Goal: Task Accomplishment & Management: Complete application form

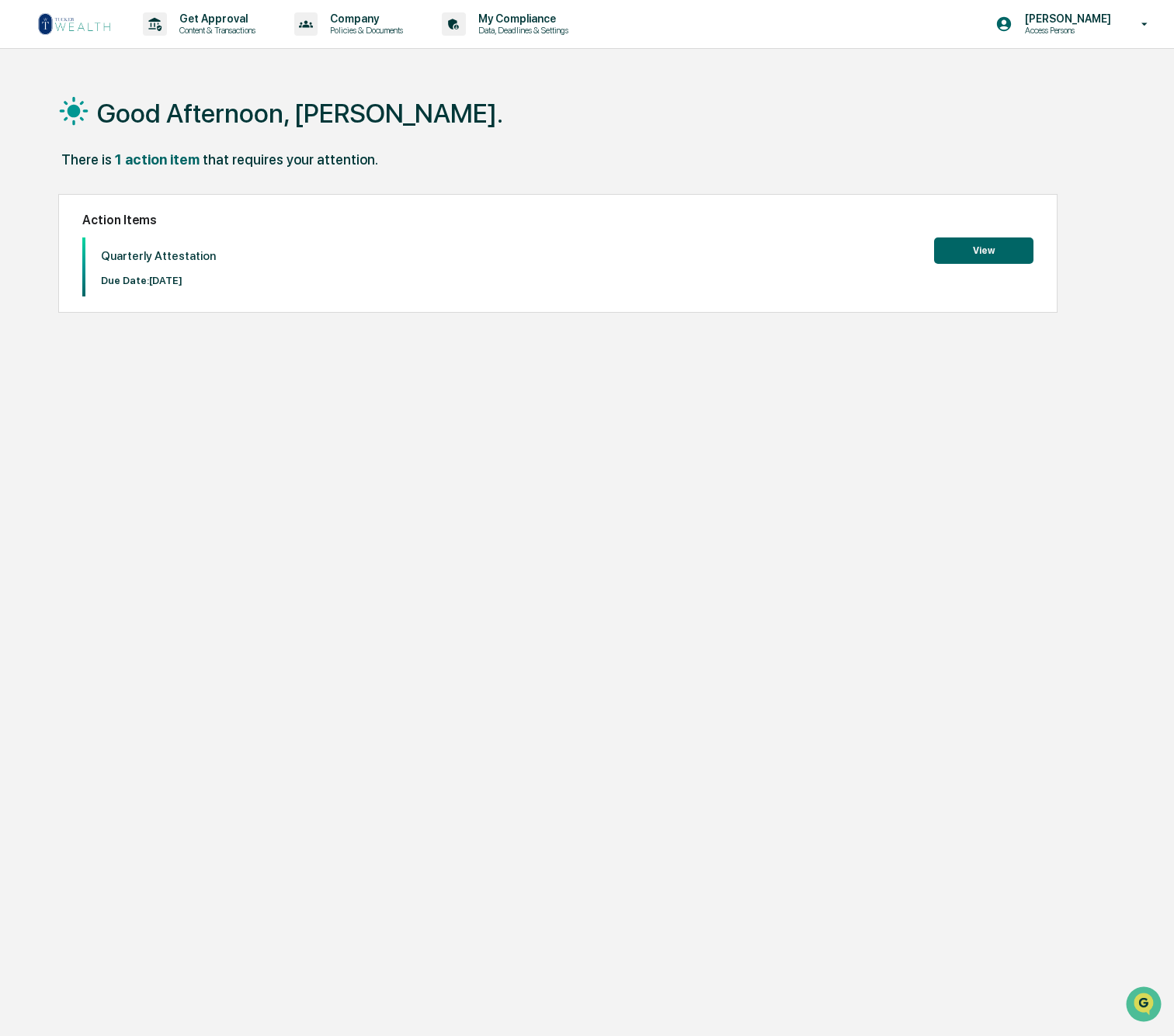
click at [976, 248] on button "View" at bounding box center [984, 251] width 100 height 27
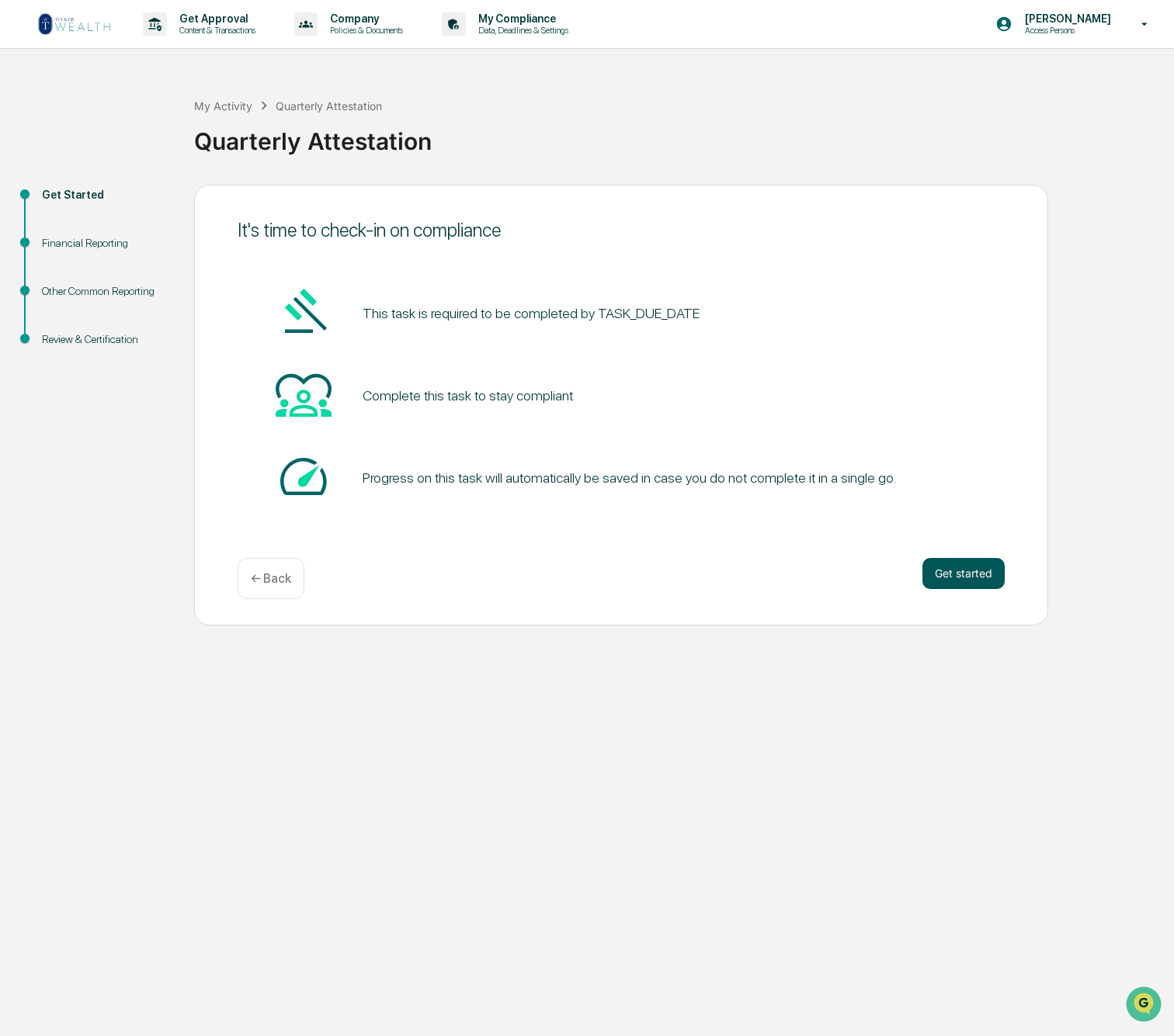
click at [976, 569] on button "Get started" at bounding box center [963, 573] width 82 height 31
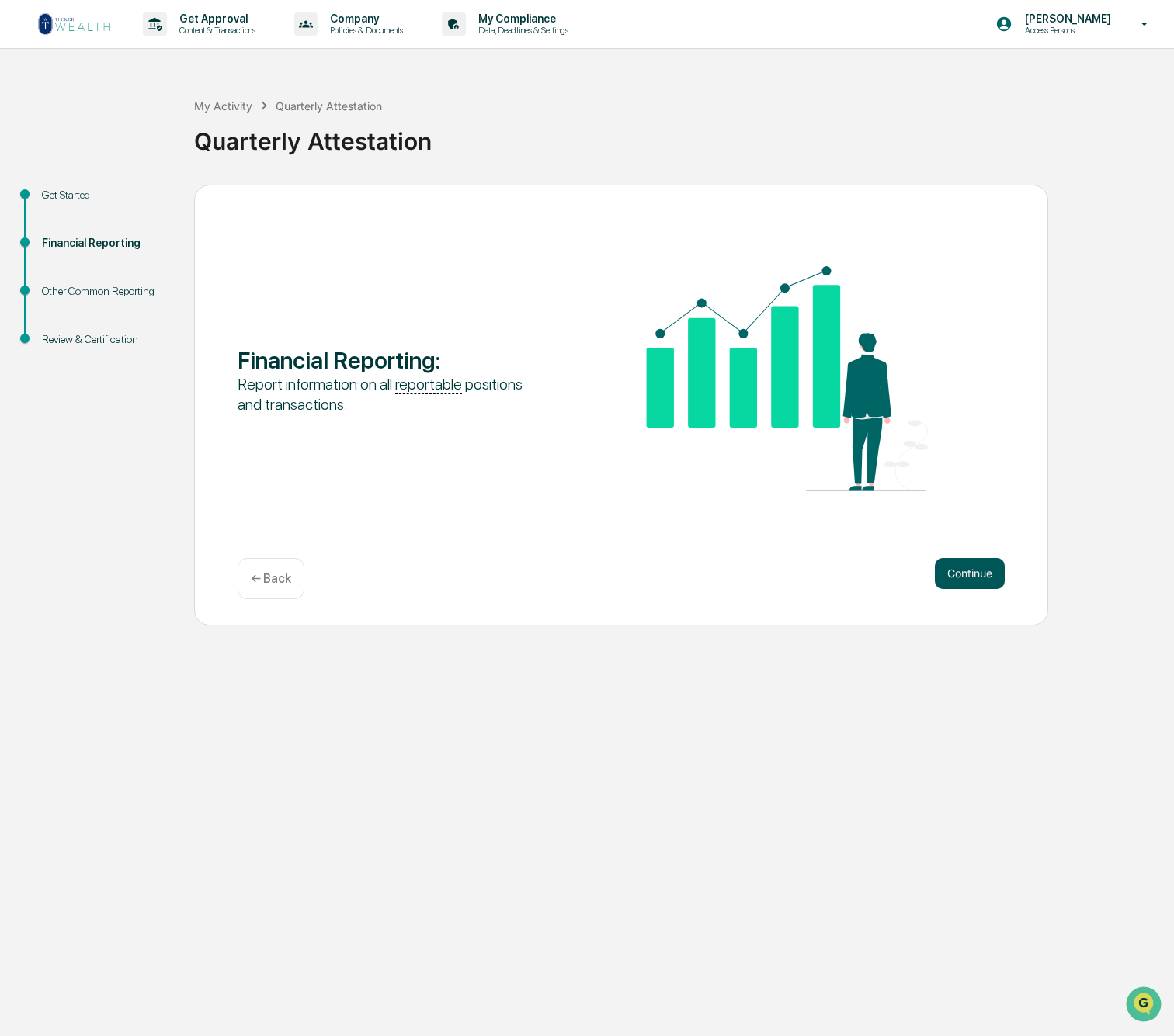
click at [975, 571] on button "Continue" at bounding box center [969, 573] width 69 height 31
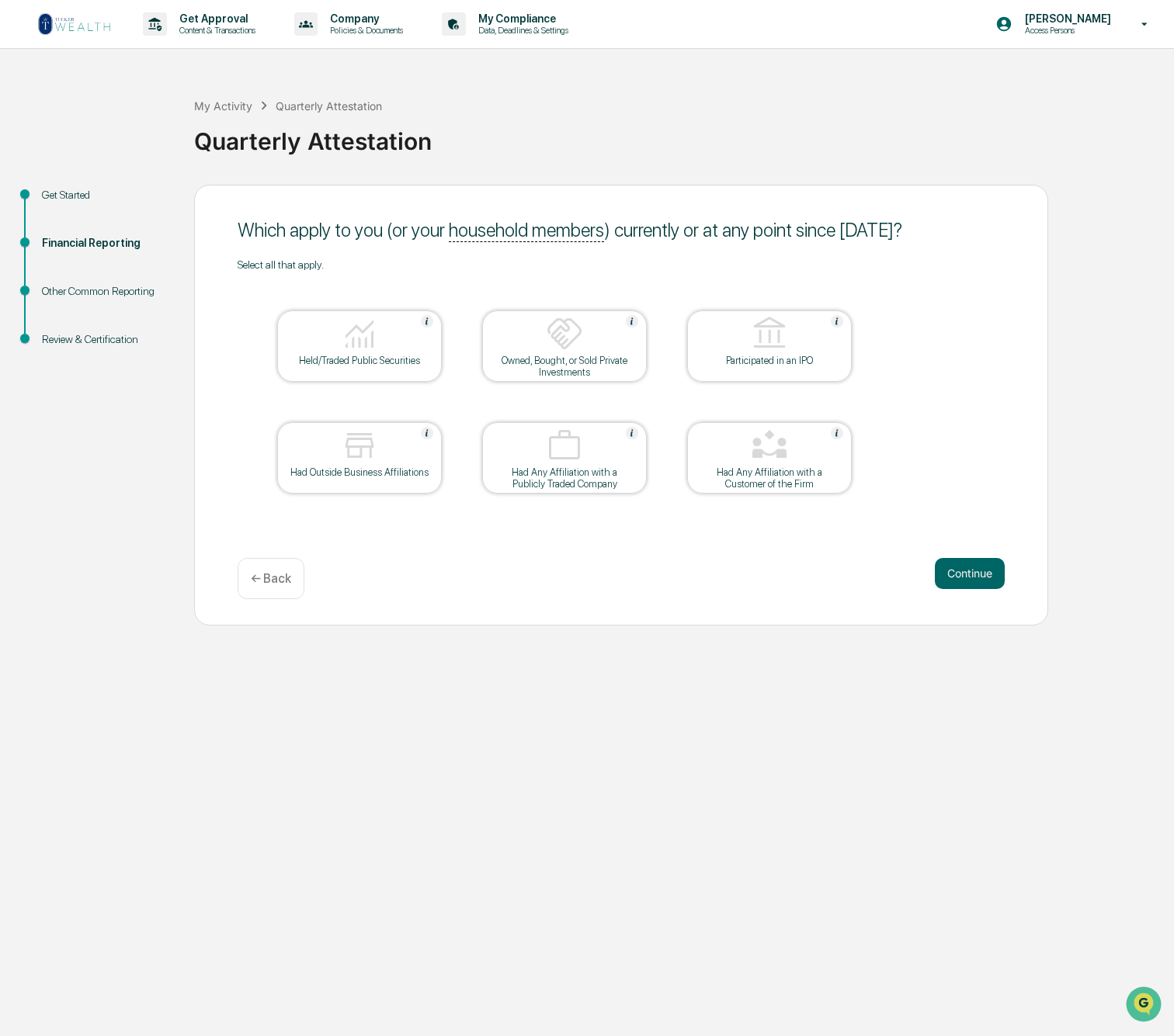
click at [410, 359] on div "Held/Traded Public Securities" at bounding box center [359, 360] width 140 height 12
click at [981, 574] on button "Continue" at bounding box center [969, 573] width 69 height 31
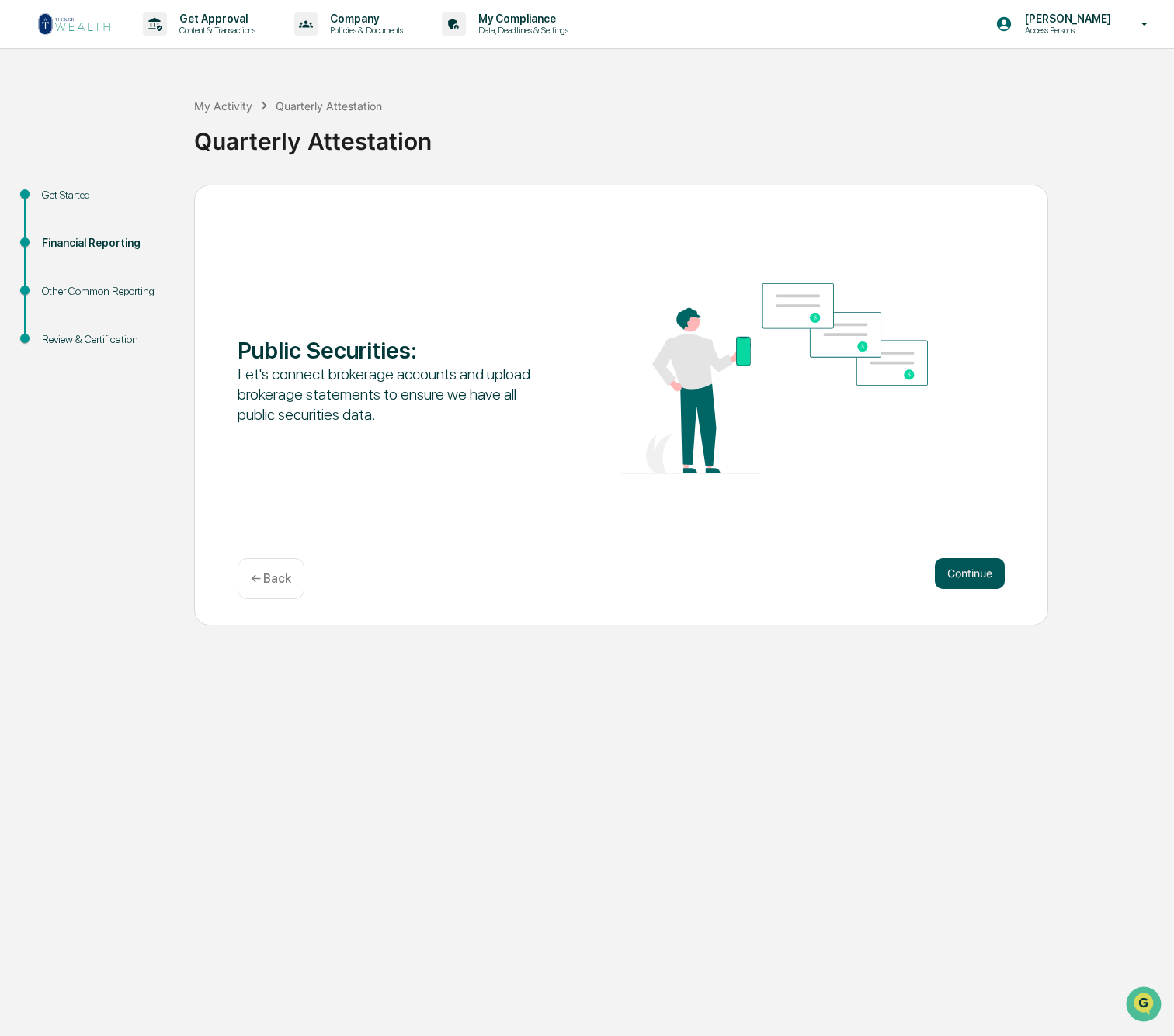
click at [979, 577] on button "Continue" at bounding box center [969, 573] width 69 height 31
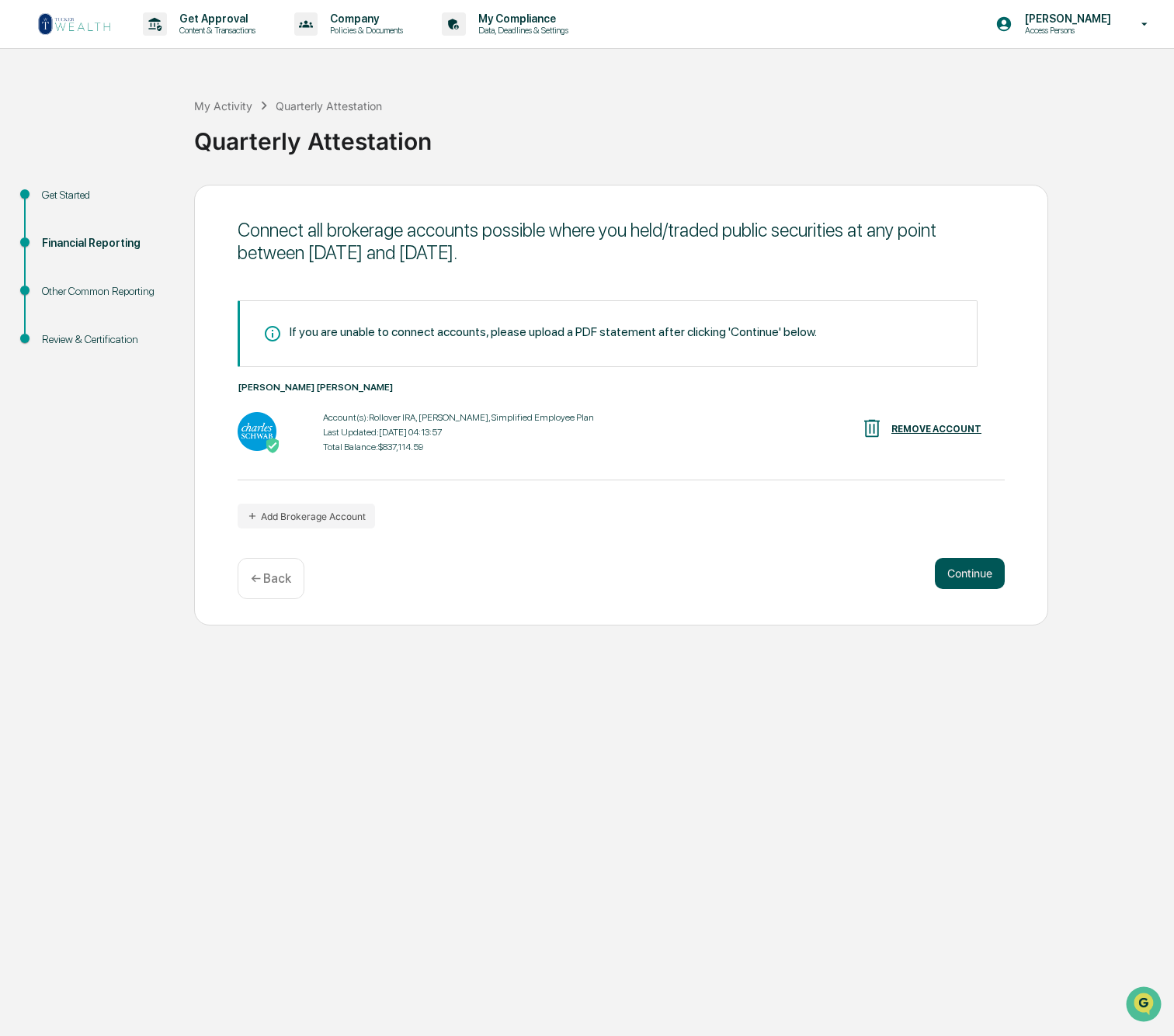
click at [962, 572] on button "Continue" at bounding box center [969, 573] width 69 height 31
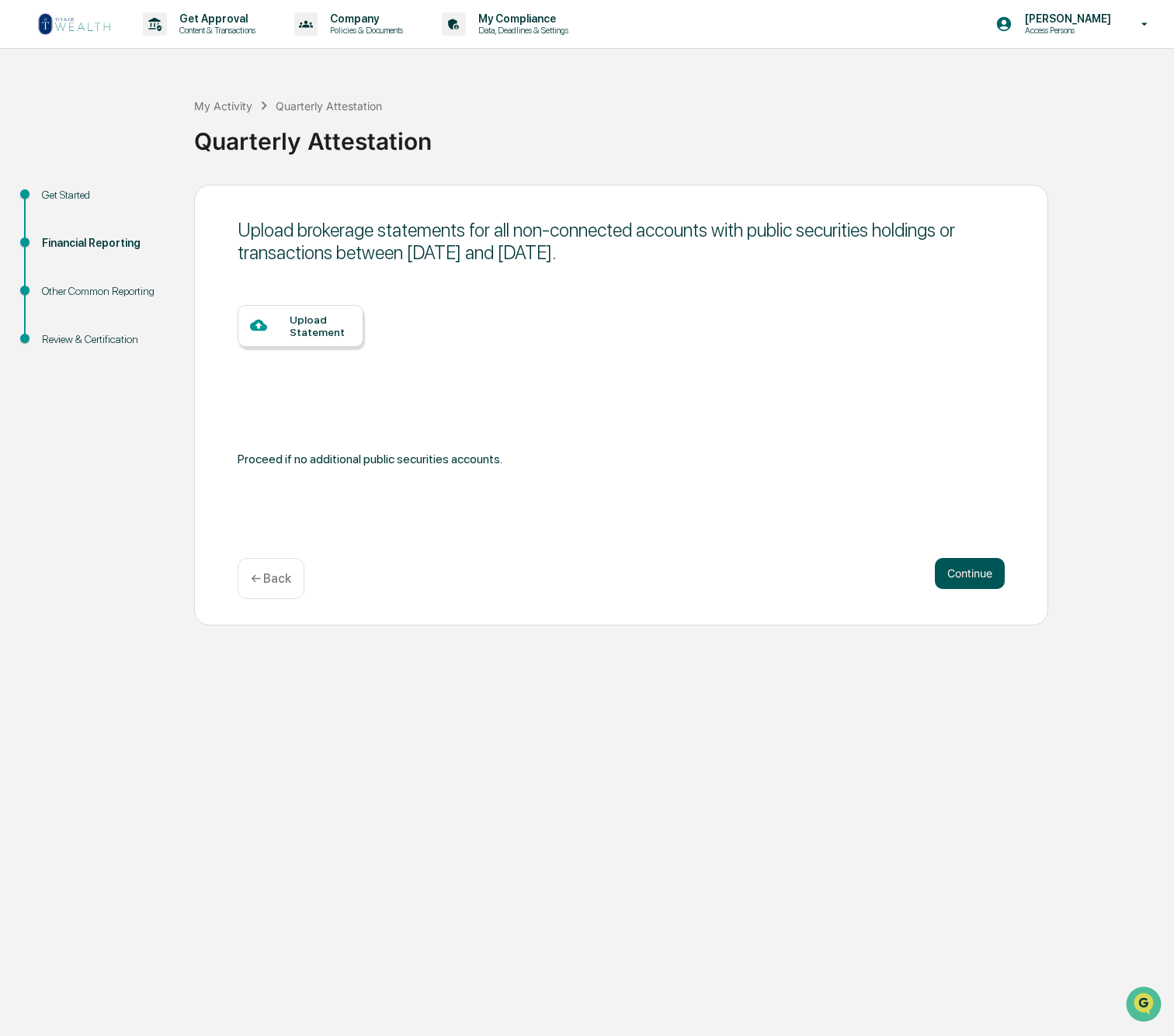
scroll to position [0, 3]
click at [967, 573] on button "Continue" at bounding box center [969, 573] width 69 height 31
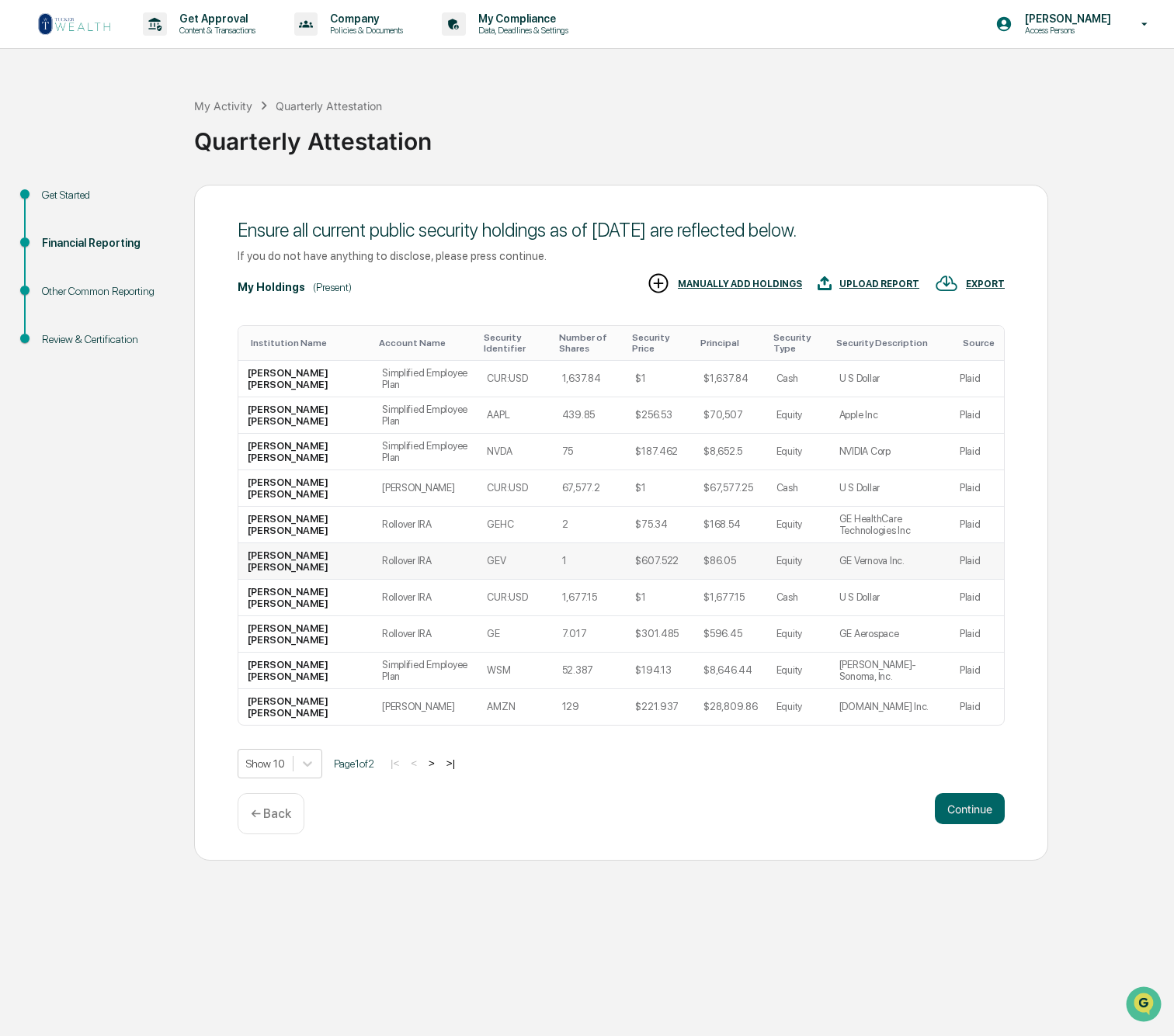
scroll to position [0, 0]
click at [975, 817] on button "Continue" at bounding box center [969, 808] width 69 height 31
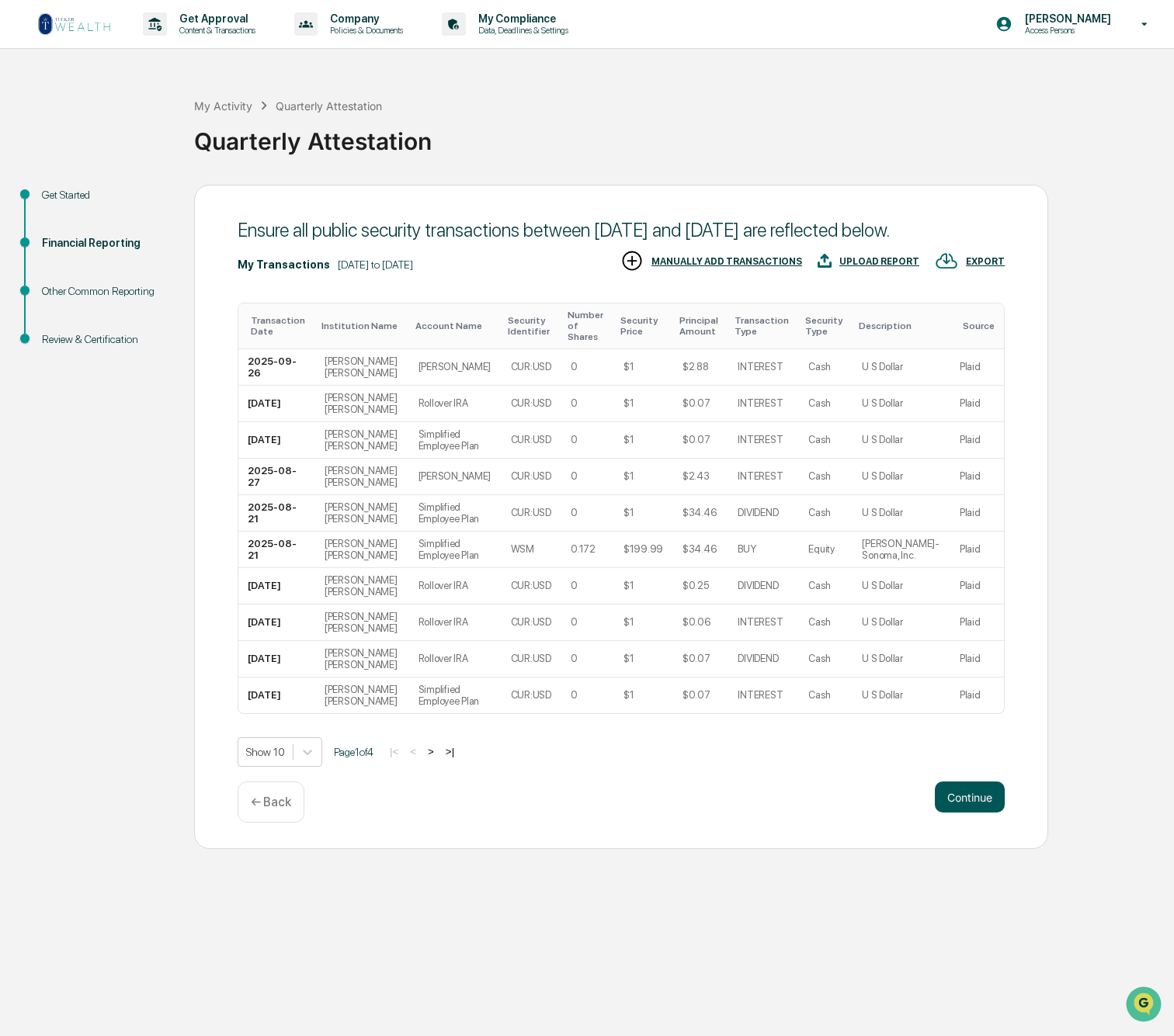
click at [974, 812] on button "Continue" at bounding box center [969, 797] width 69 height 31
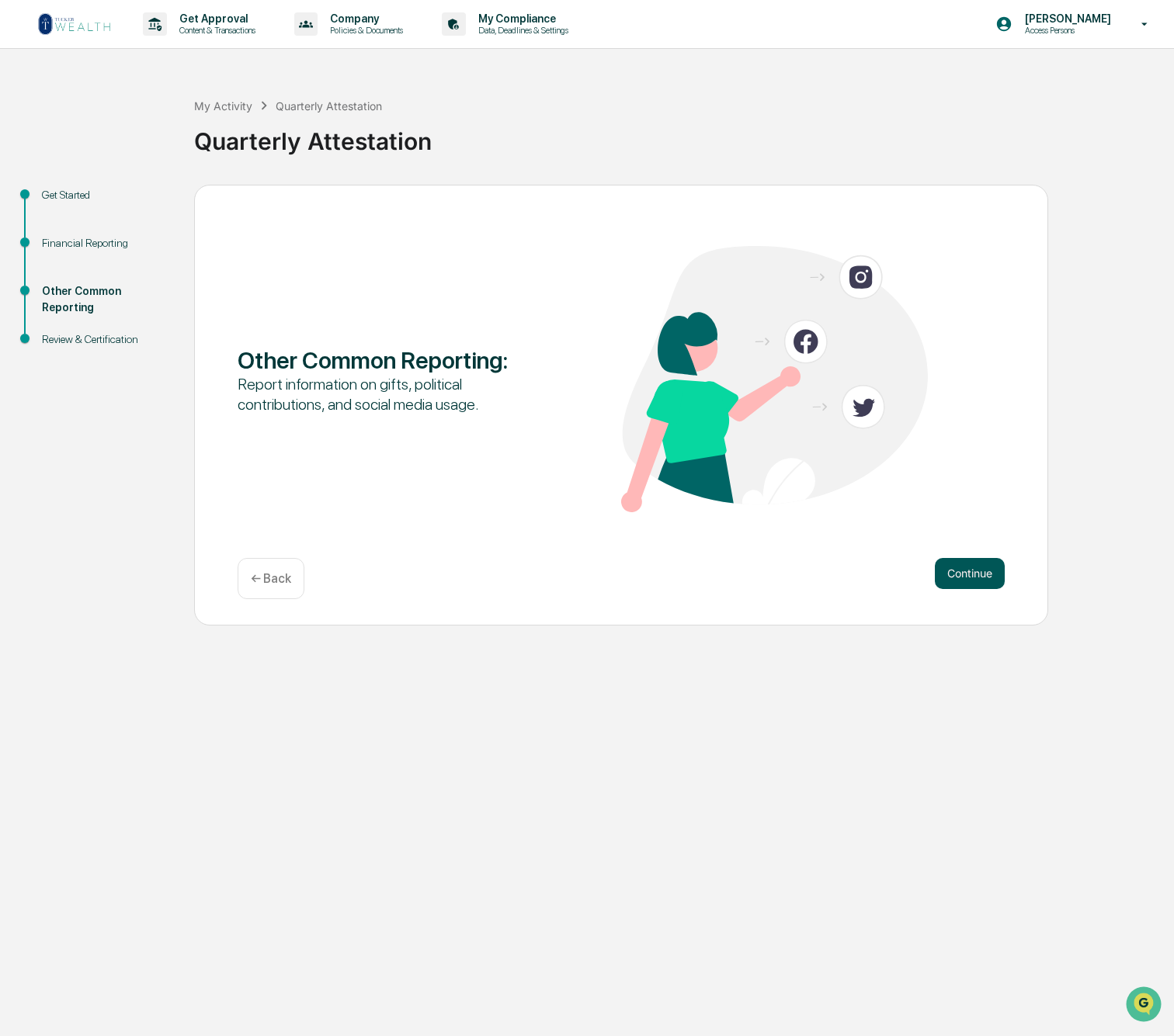
click at [981, 571] on button "Continue" at bounding box center [969, 573] width 69 height 31
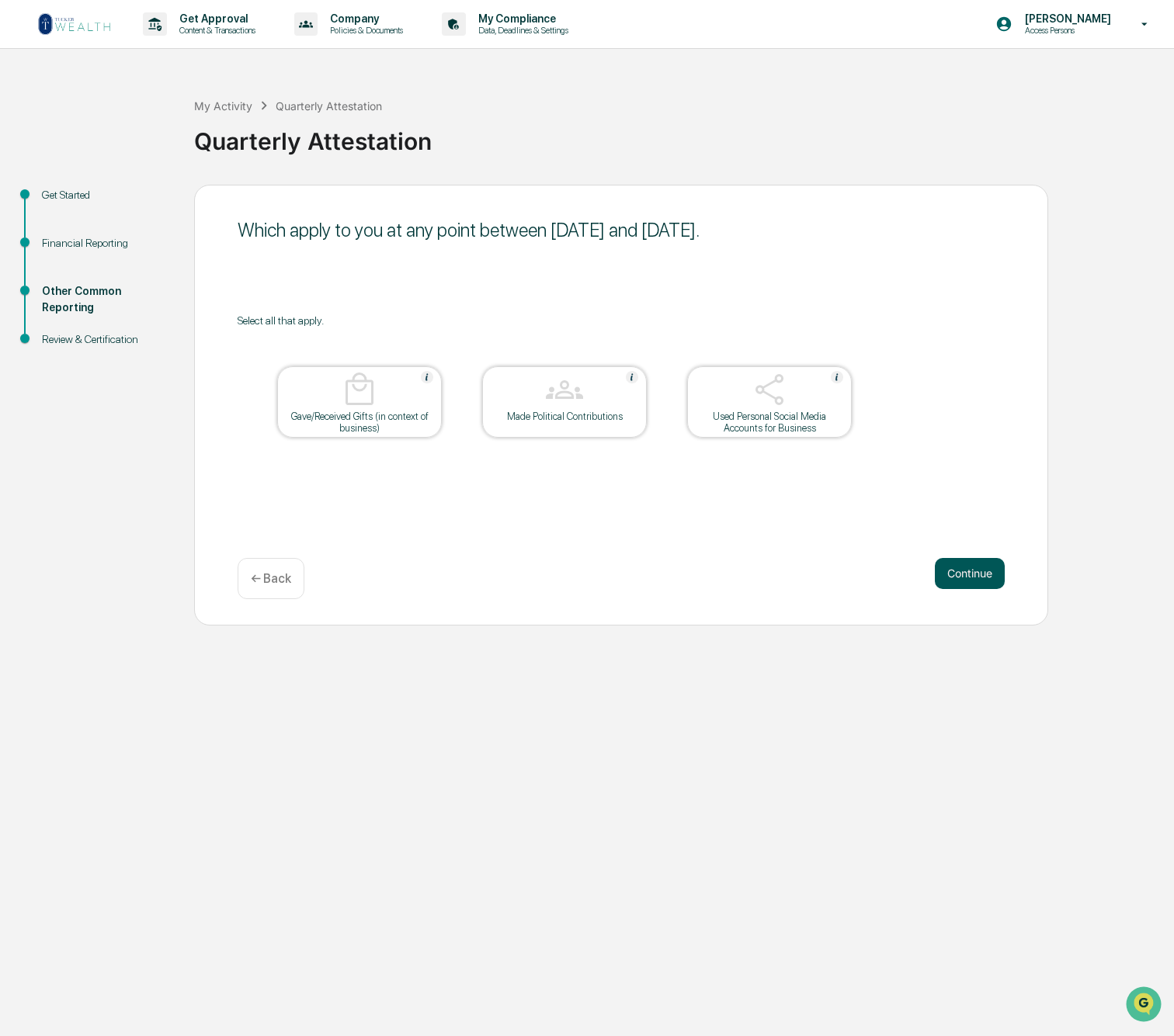
click at [981, 571] on button "Continue" at bounding box center [969, 573] width 69 height 31
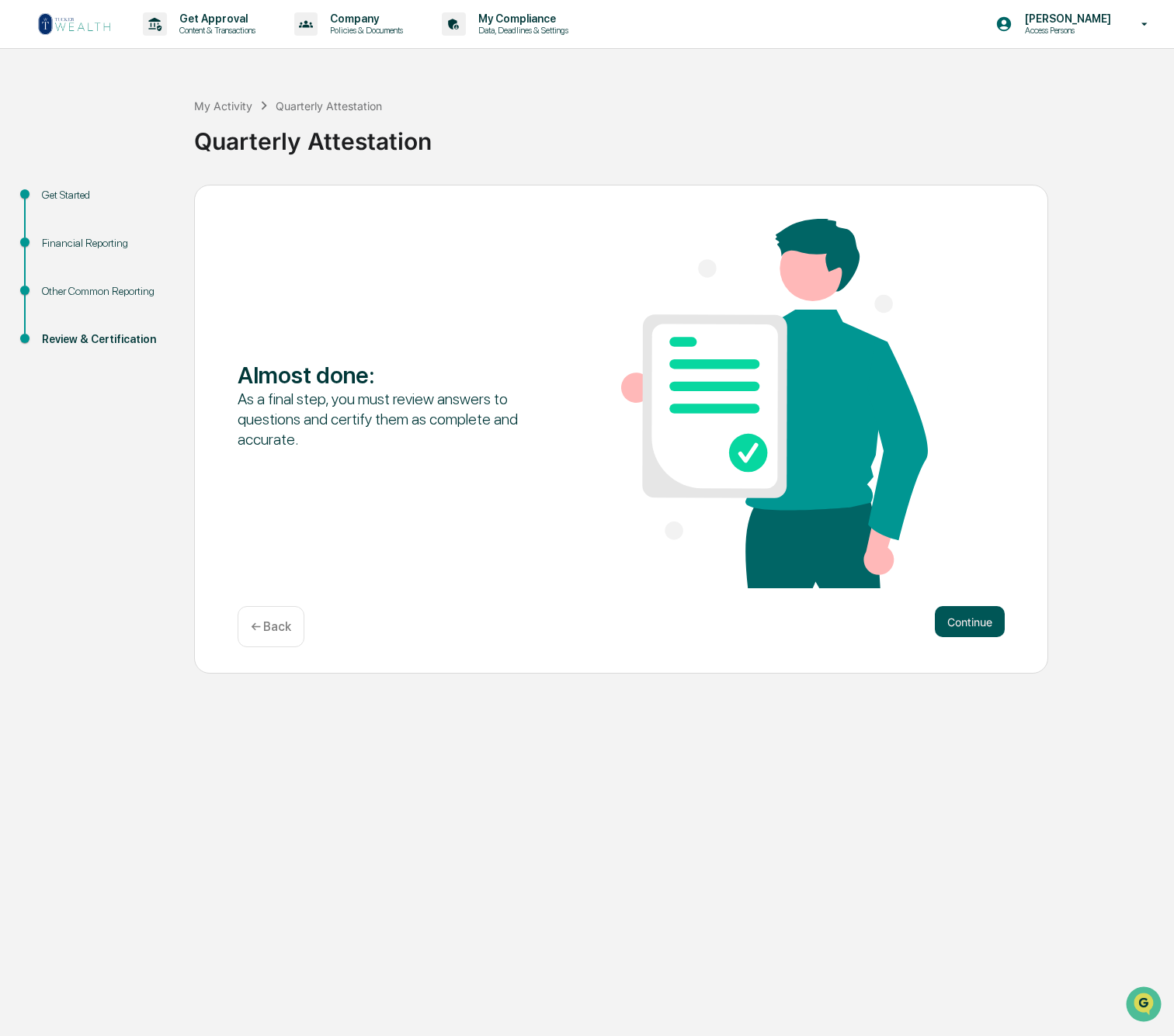
click at [976, 615] on button "Continue" at bounding box center [969, 621] width 69 height 31
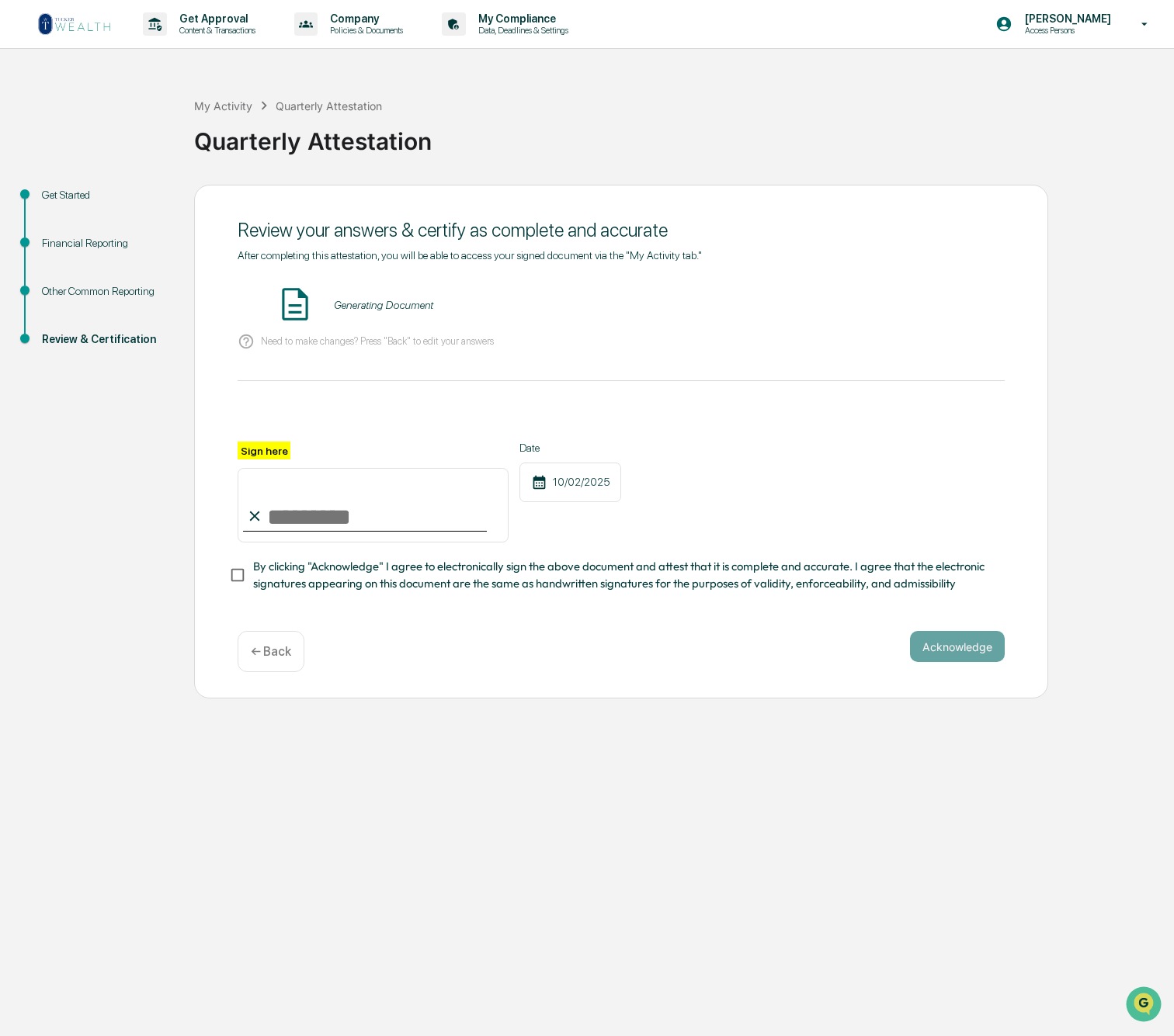
click at [315, 521] on input "Sign here" at bounding box center [373, 506] width 271 height 75
click at [281, 513] on input "Sign here" at bounding box center [373, 506] width 271 height 75
type input "**********"
drag, startPoint x: 951, startPoint y: 638, endPoint x: 938, endPoint y: 639, distance: 13.0
click at [951, 638] on button "Acknowledge" at bounding box center [957, 646] width 94 height 31
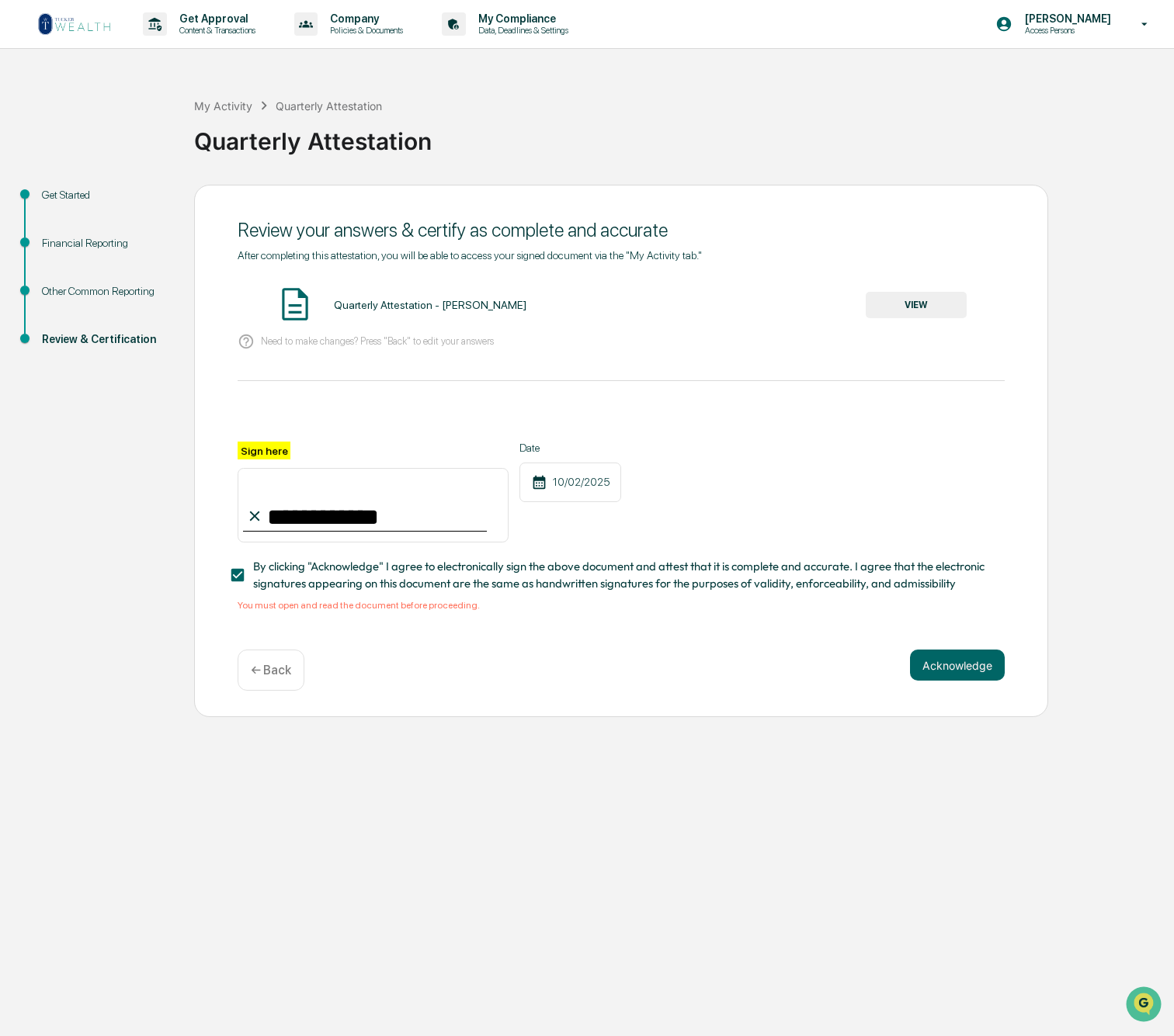
click at [899, 304] on button "VIEW" at bounding box center [915, 305] width 101 height 27
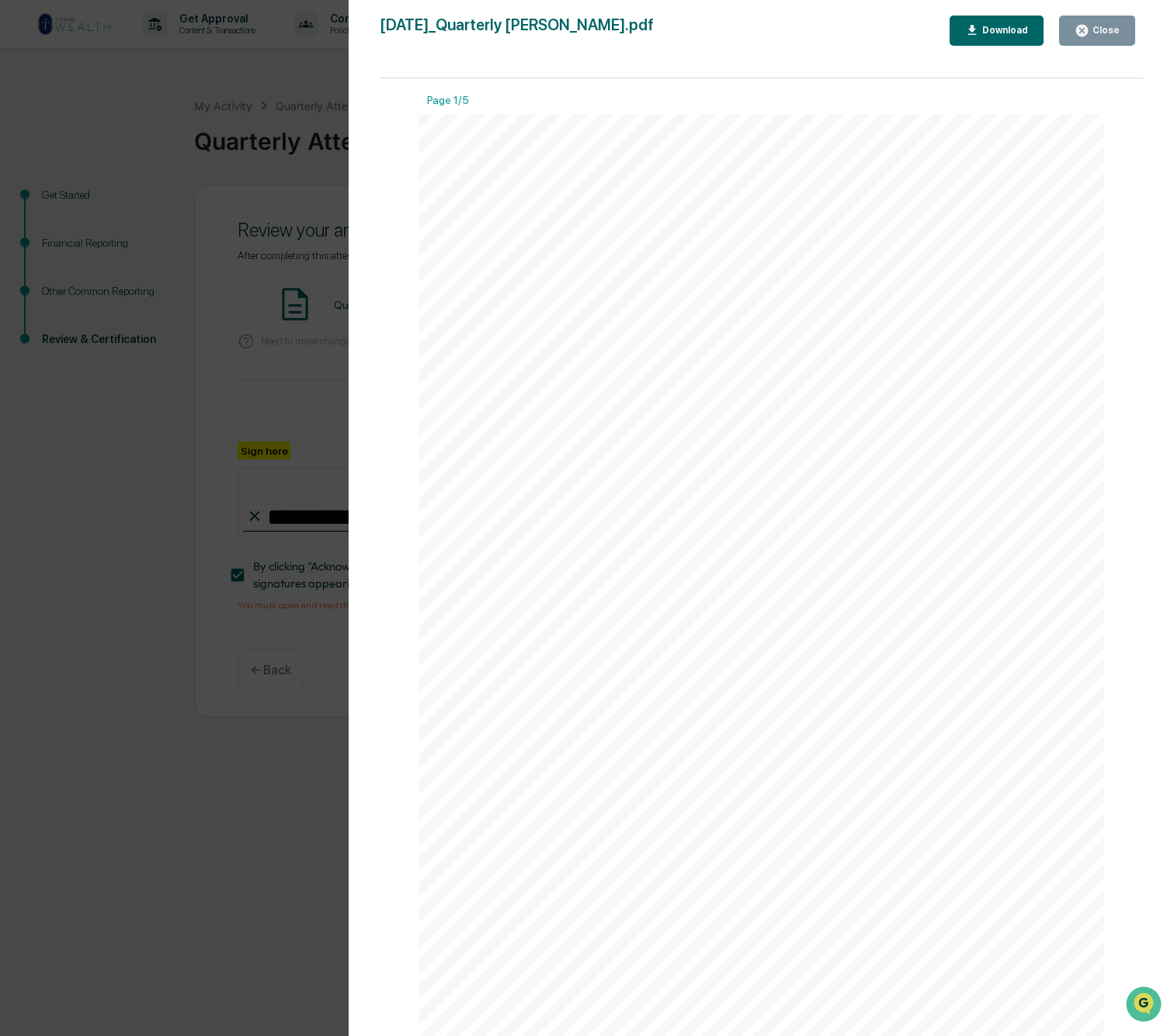
click at [1102, 35] on div "Close" at bounding box center [1105, 30] width 30 height 11
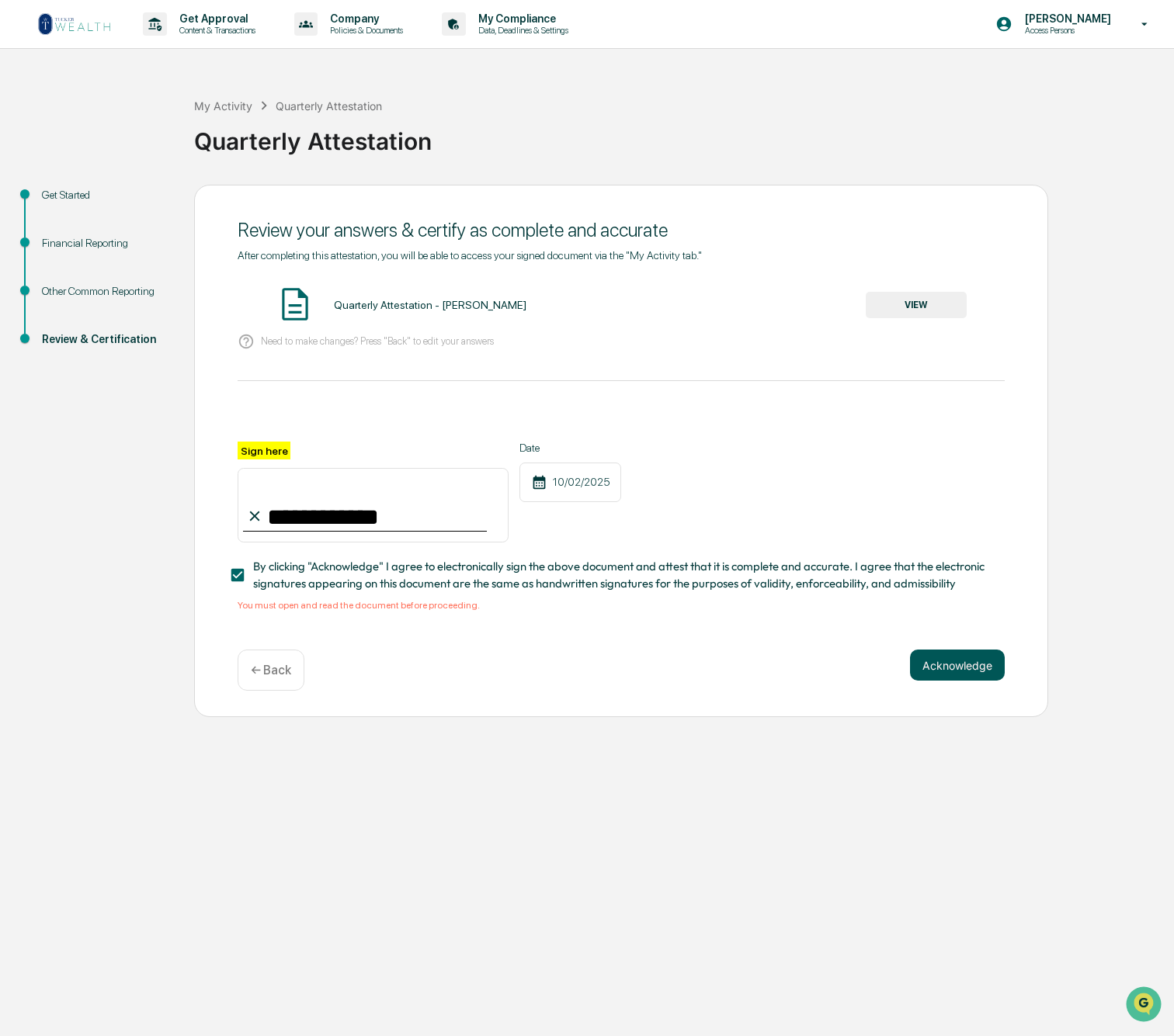
click at [956, 670] on button "Acknowledge" at bounding box center [957, 665] width 94 height 31
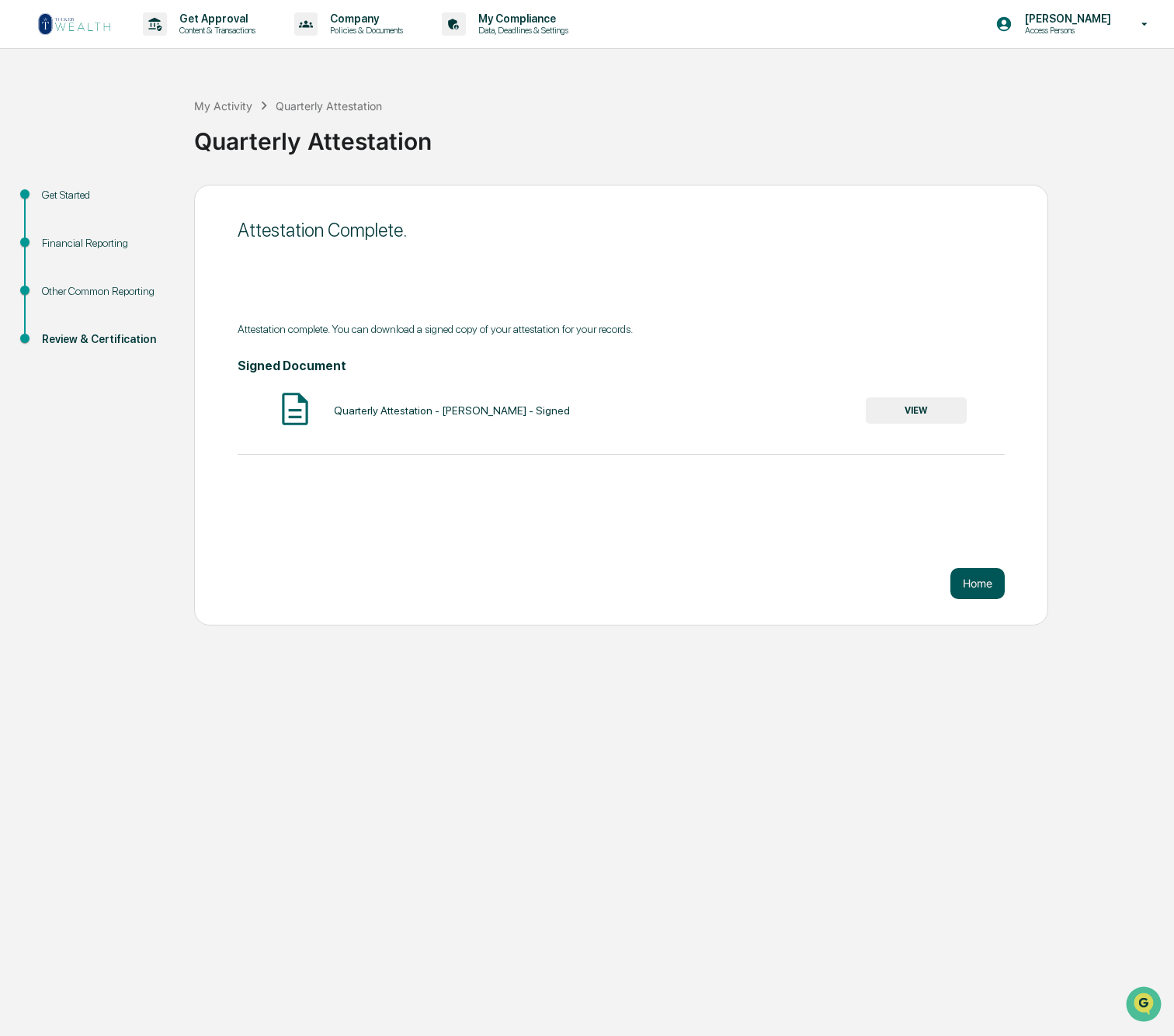
click at [977, 589] on button "Home" at bounding box center [977, 583] width 54 height 31
